Goal: Transaction & Acquisition: Purchase product/service

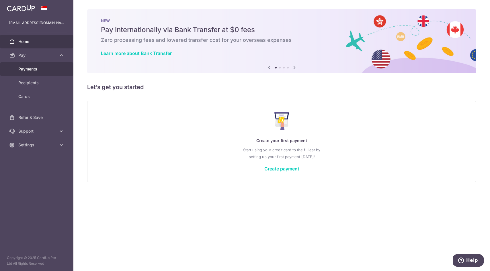
click at [47, 66] on span "Payments" at bounding box center [37, 69] width 38 height 6
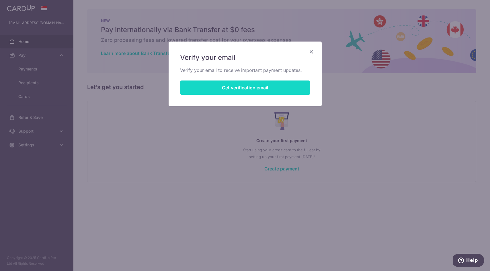
click at [253, 92] on button "Get verification email" at bounding box center [245, 88] width 130 height 14
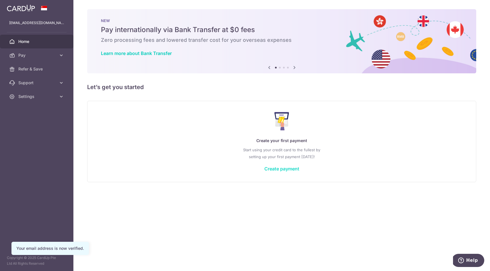
click at [274, 168] on link "Create payment" at bounding box center [281, 169] width 35 height 6
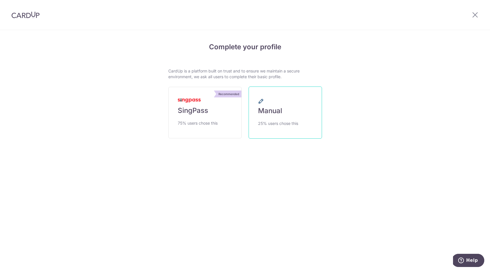
click at [278, 114] on span "Manual" at bounding box center [270, 110] width 24 height 9
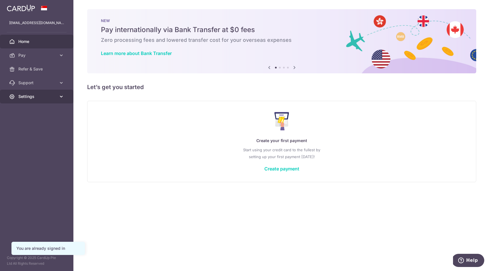
click at [31, 99] on span "Settings" at bounding box center [37, 97] width 38 height 6
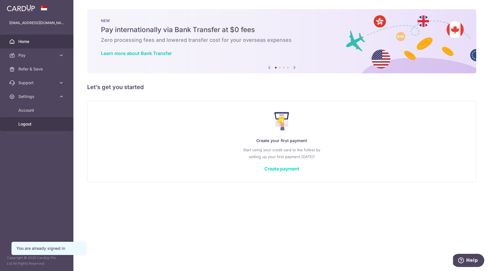
click at [36, 122] on span "Logout" at bounding box center [37, 124] width 38 height 6
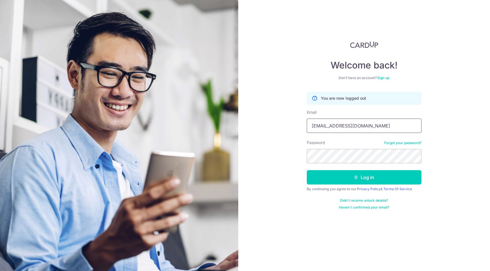
click at [356, 128] on input "Des.chua57@gmail.com" at bounding box center [364, 126] width 115 height 14
click at [361, 127] on input "Des.chua57@gmail.com" at bounding box center [364, 126] width 115 height 14
type input "[EMAIL_ADDRESS][DOMAIN_NAME]"
click at [342, 178] on button "Log in" at bounding box center [364, 177] width 115 height 14
